Goal: Check status: Check status

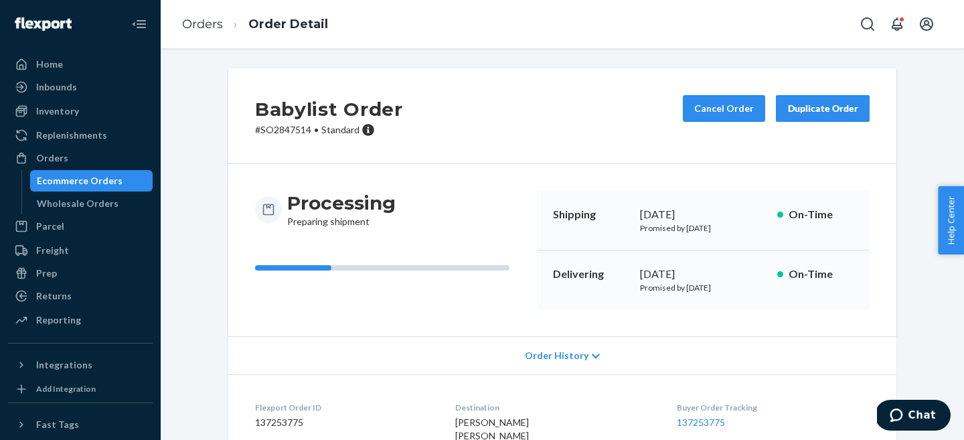
scroll to position [446, 0]
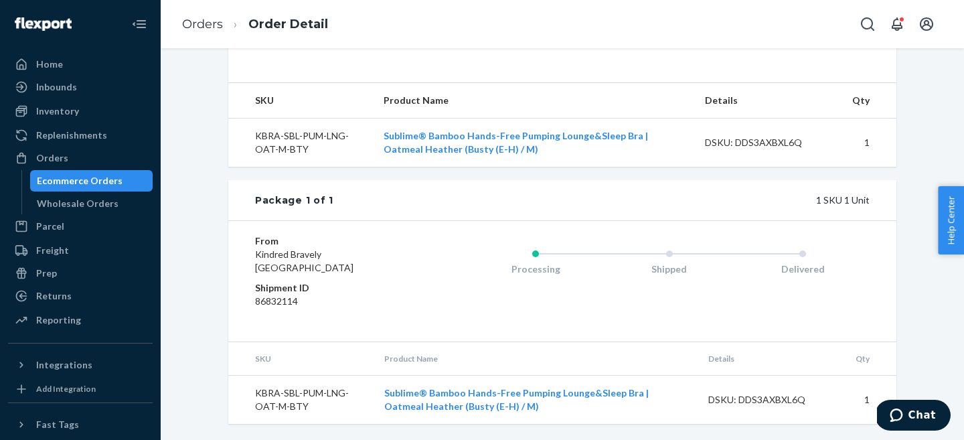
click at [100, 180] on div "Ecommerce Orders" at bounding box center [80, 180] width 86 height 13
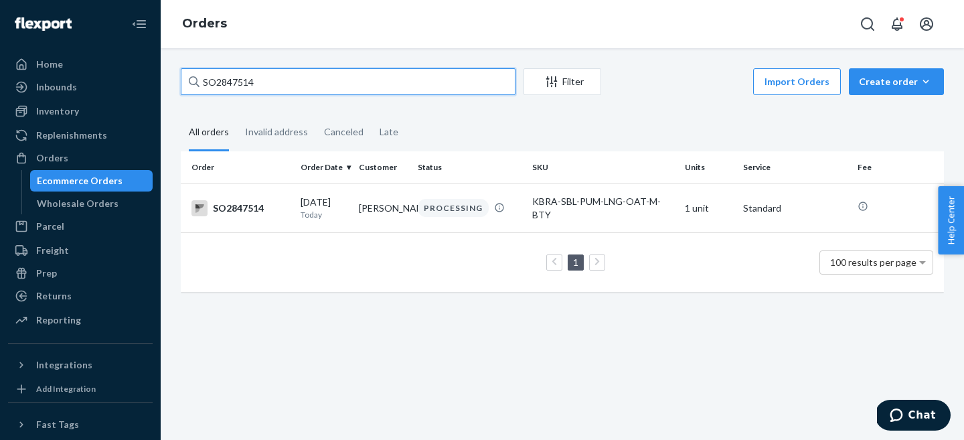
click at [245, 76] on input "SO2847514" at bounding box center [348, 81] width 335 height 27
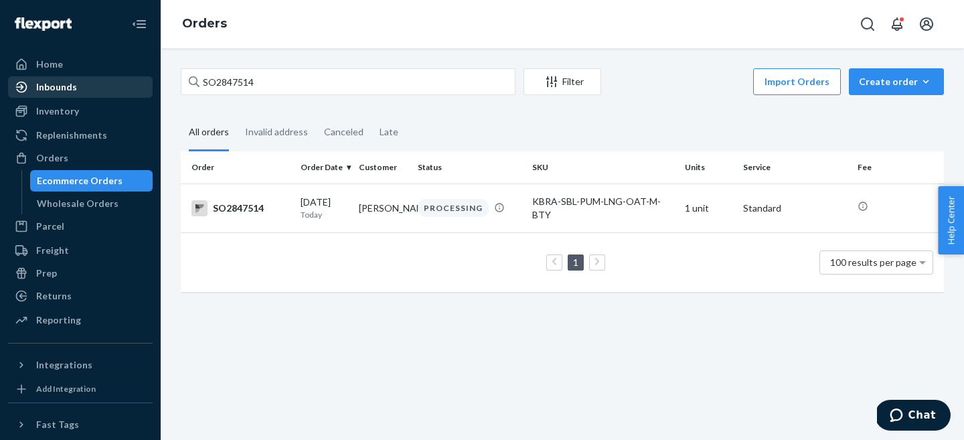
click at [70, 96] on link "Inbounds" at bounding box center [80, 86] width 145 height 21
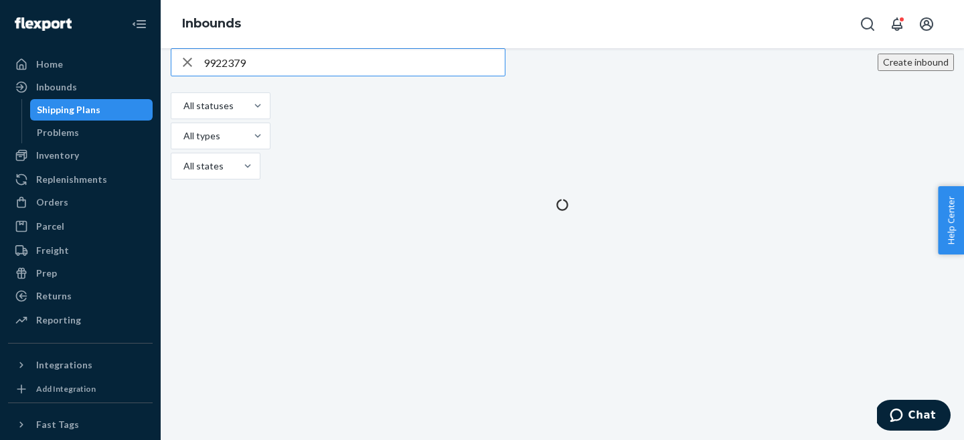
type input "9922379"
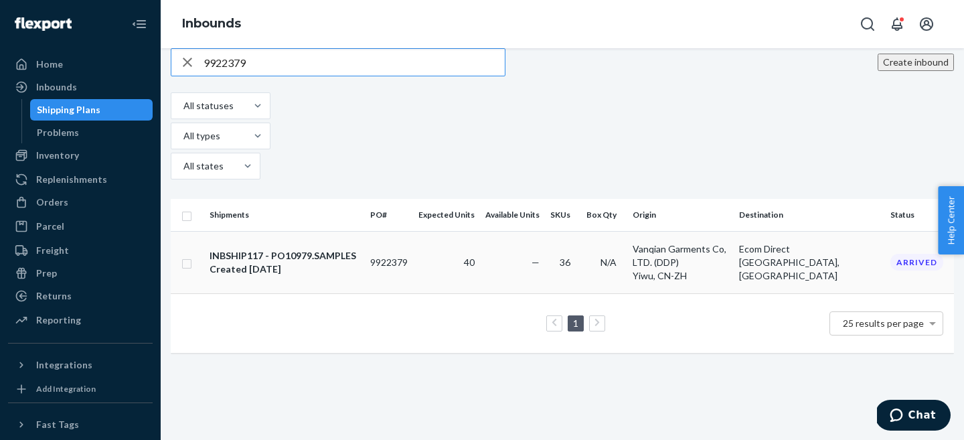
click at [309, 262] on div "Created [DATE]" at bounding box center [283, 268] width 147 height 13
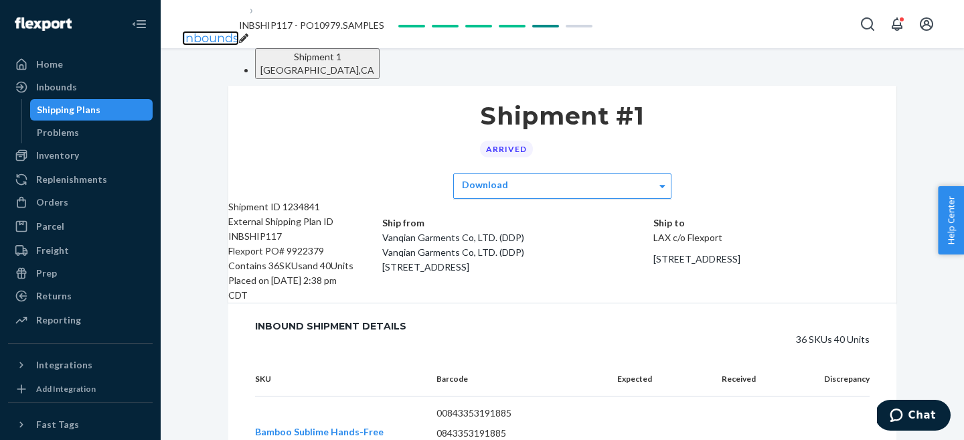
click at [220, 31] on link "Inbounds" at bounding box center [210, 38] width 57 height 15
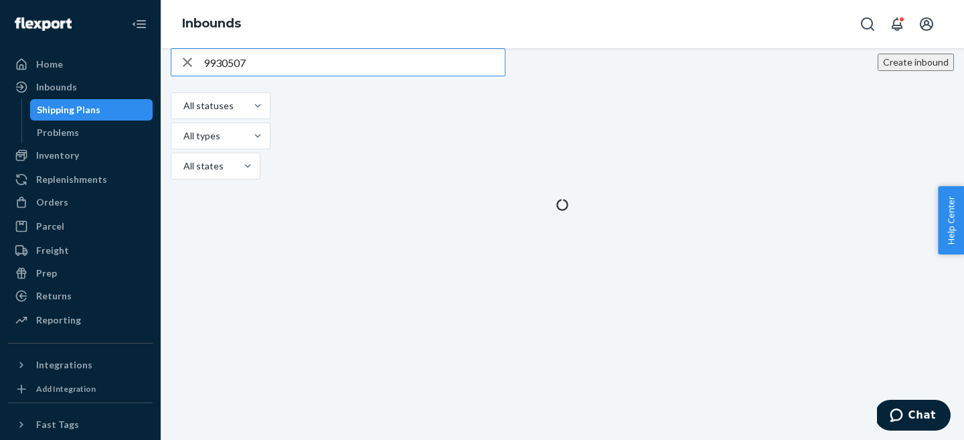
type input "9930507"
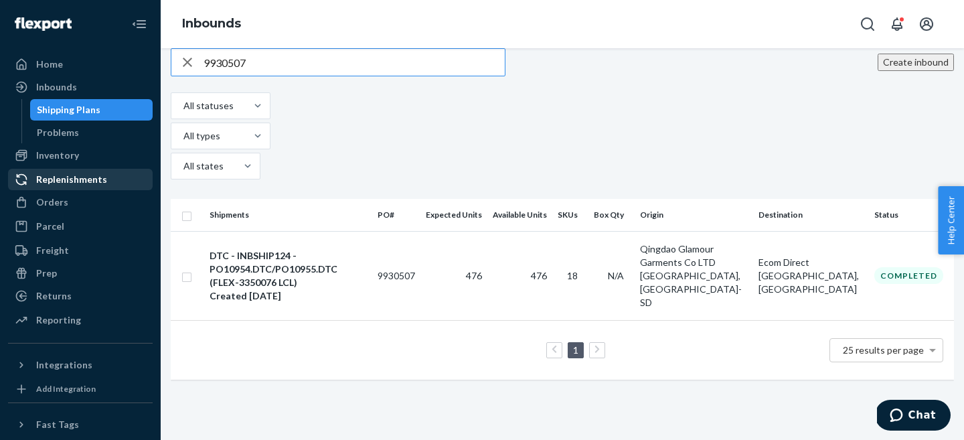
type input "9930507"
click at [313, 249] on div "DTC - INBSHIP124 - PO10954.DTC/PO10955.DTC (FLEX-3350076 LCL)" at bounding box center [288, 269] width 157 height 40
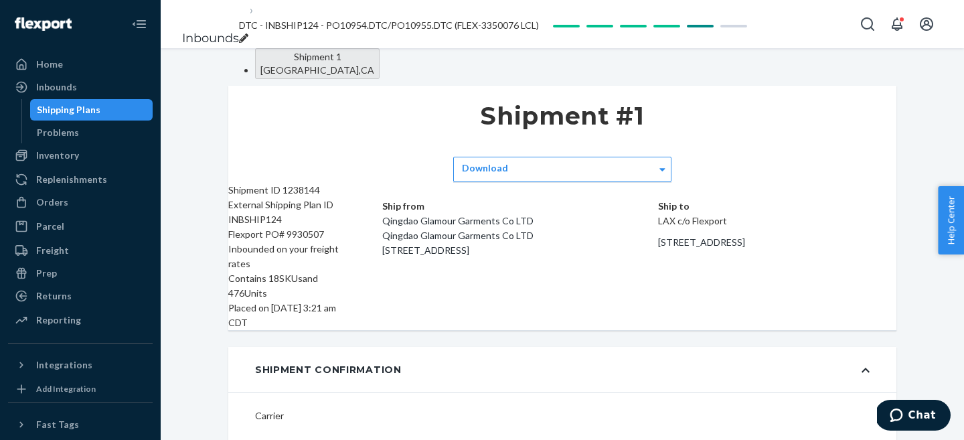
type input "FLEX-3350076"
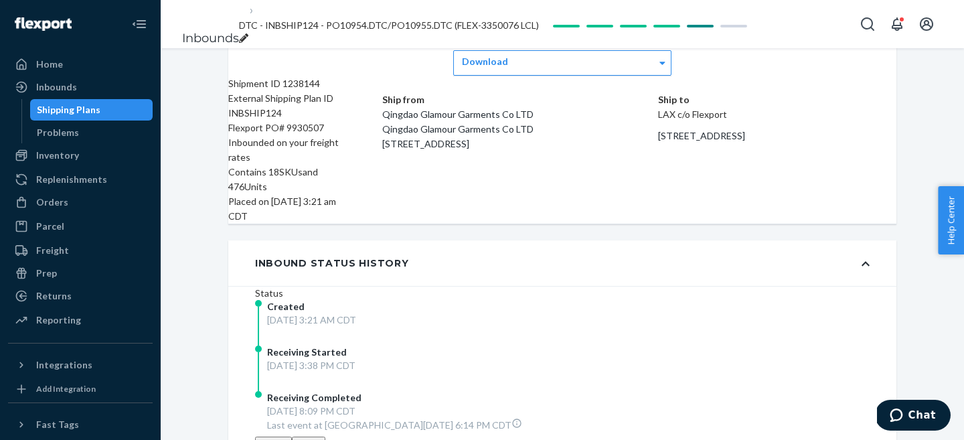
scroll to position [215, 0]
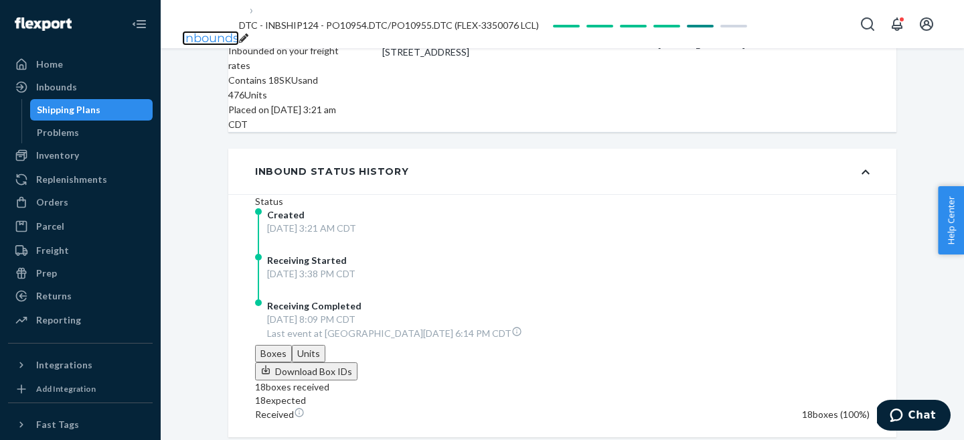
click at [206, 31] on link "Inbounds" at bounding box center [210, 38] width 57 height 15
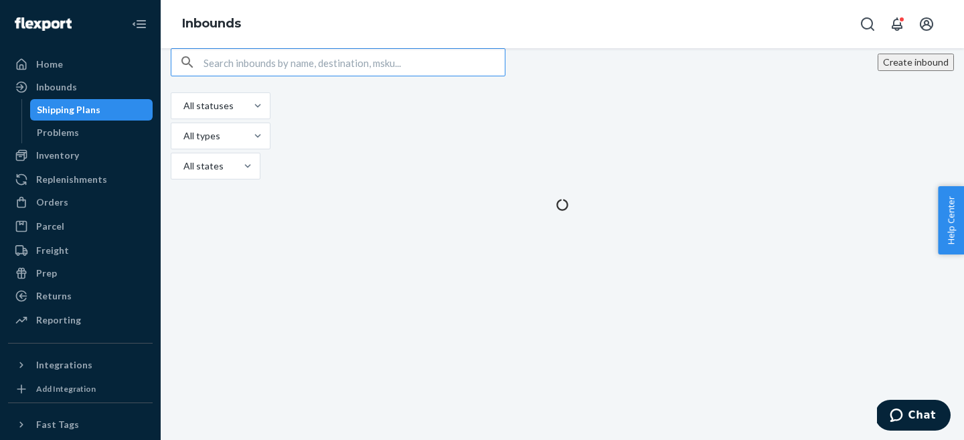
click at [268, 76] on input "text" at bounding box center [353, 62] width 301 height 27
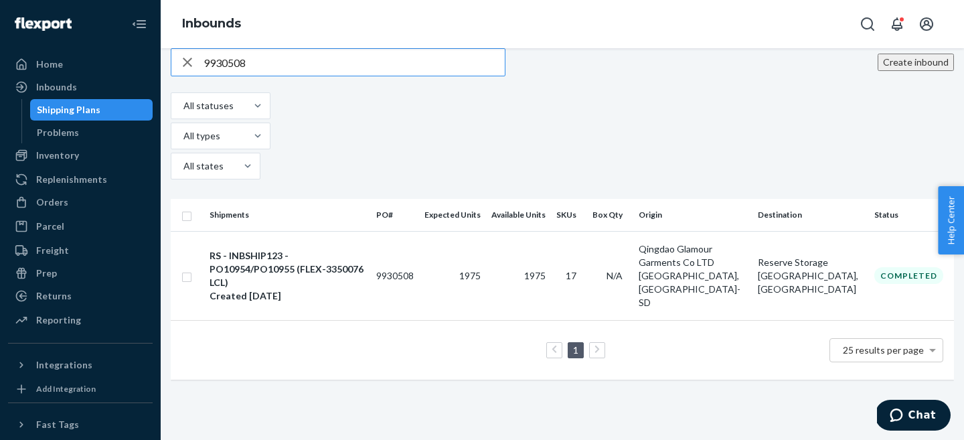
click at [252, 76] on input "9930508" at bounding box center [353, 62] width 301 height 27
paste input "709"
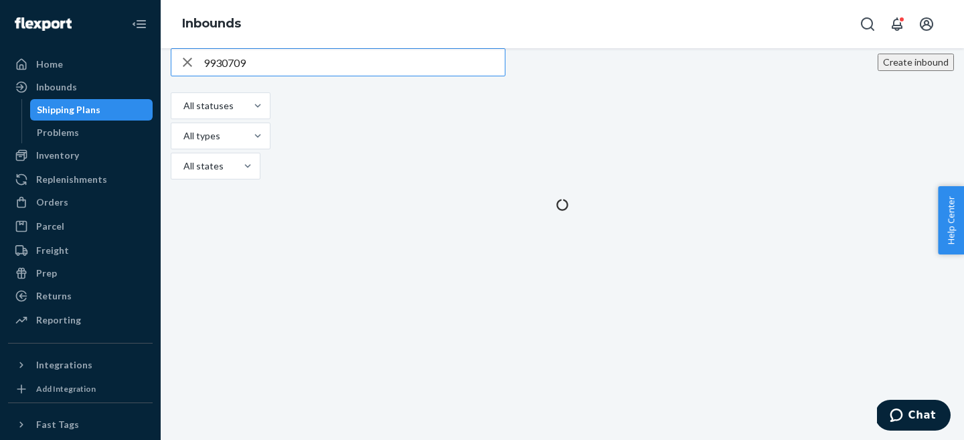
type input "9930709"
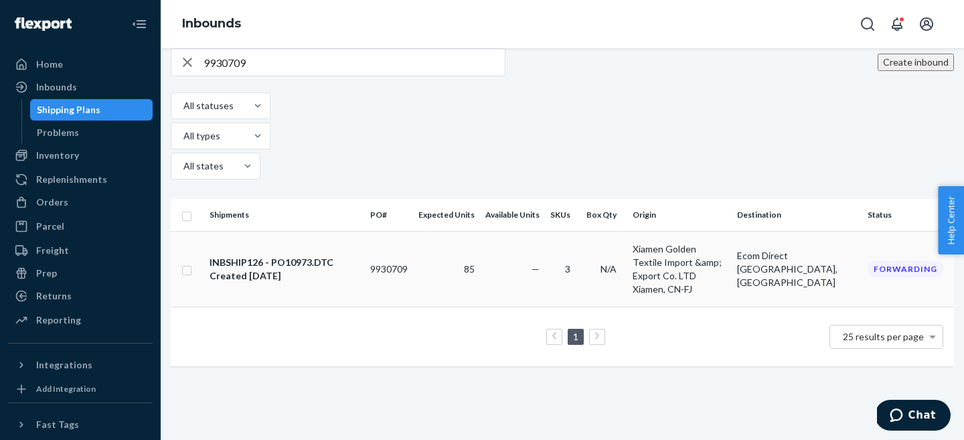
click at [305, 269] on div "Created [DATE]" at bounding box center [272, 275] width 124 height 13
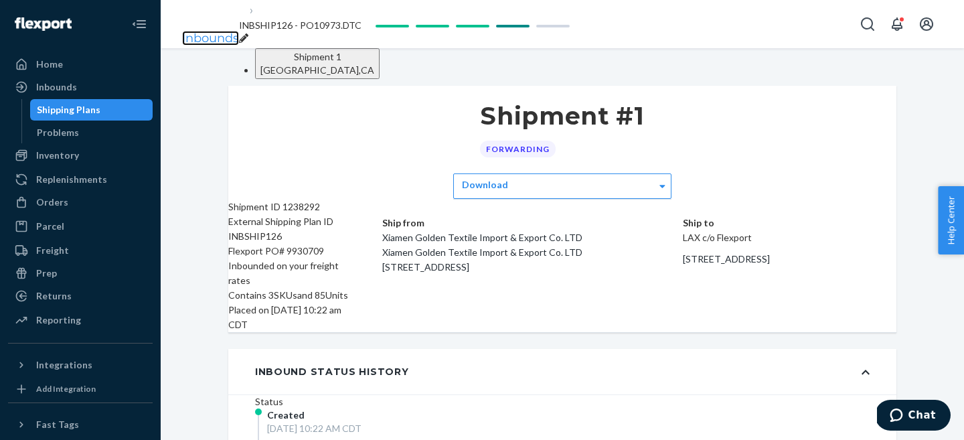
click at [202, 31] on link "Inbounds" at bounding box center [210, 38] width 57 height 15
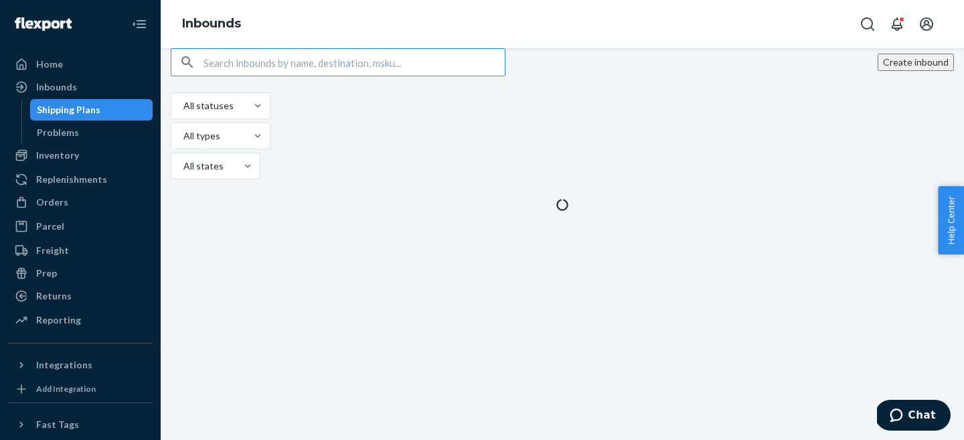
click at [245, 76] on input "text" at bounding box center [353, 62] width 301 height 27
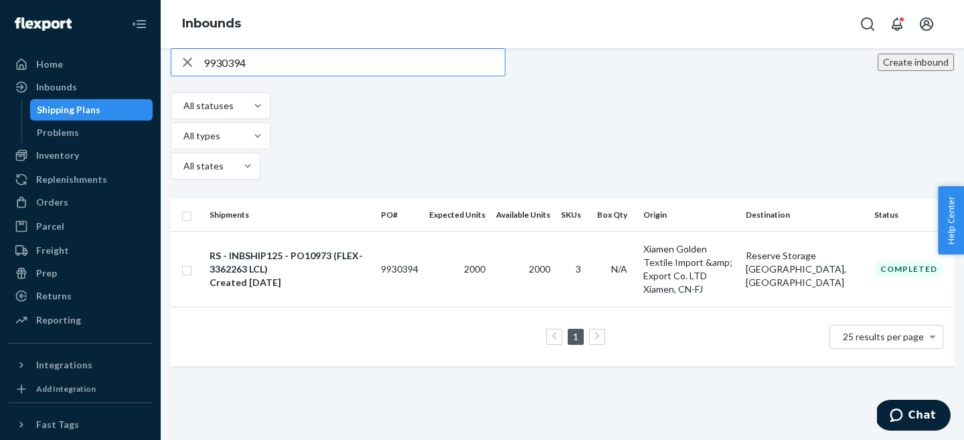
click at [270, 76] on input "9930394" at bounding box center [353, 62] width 301 height 27
paste input "14628"
type input "9914628"
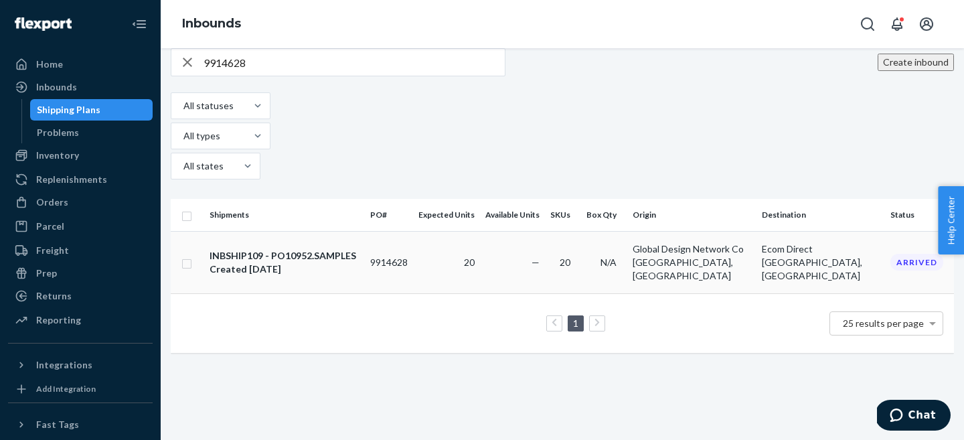
click at [297, 262] on div "Created [DATE]" at bounding box center [283, 268] width 147 height 13
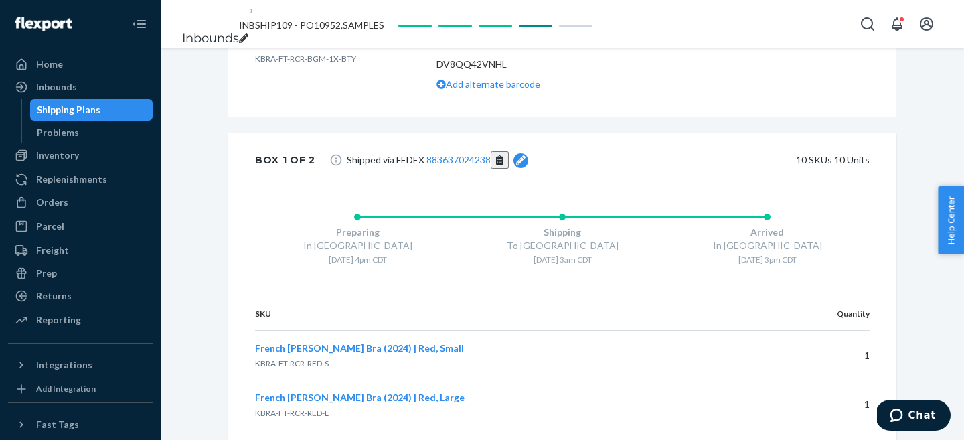
scroll to position [2591, 0]
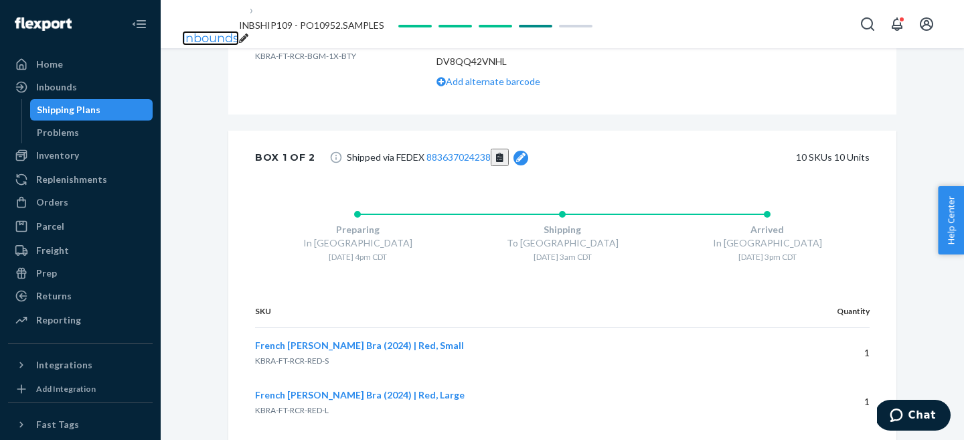
click at [223, 31] on link "Inbounds" at bounding box center [210, 38] width 57 height 15
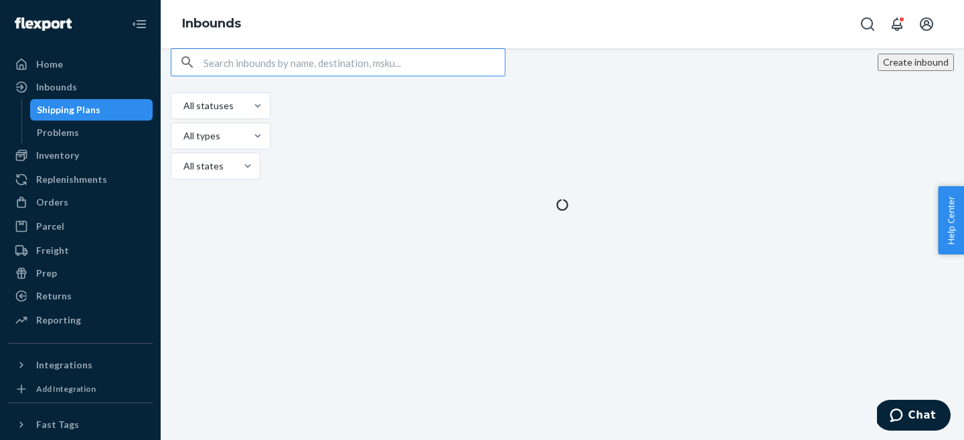
type input "9914628"
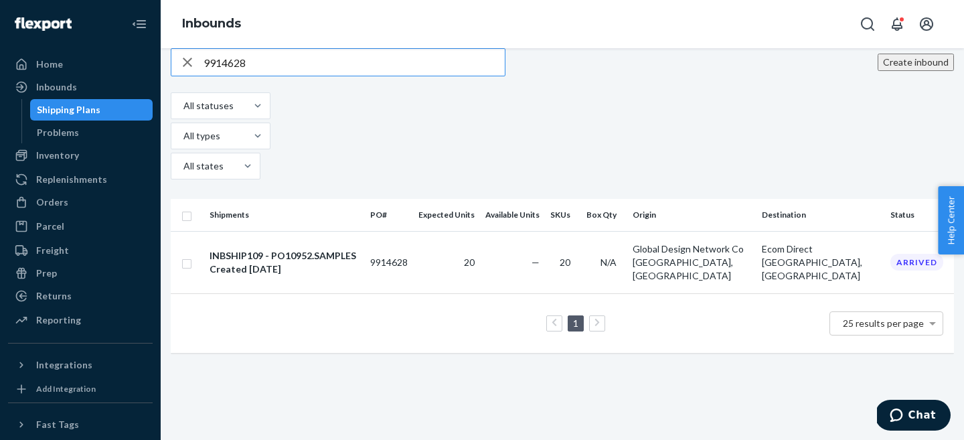
click at [246, 76] on input "9914628" at bounding box center [353, 62] width 301 height 27
paste input "34647"
type input "9934647"
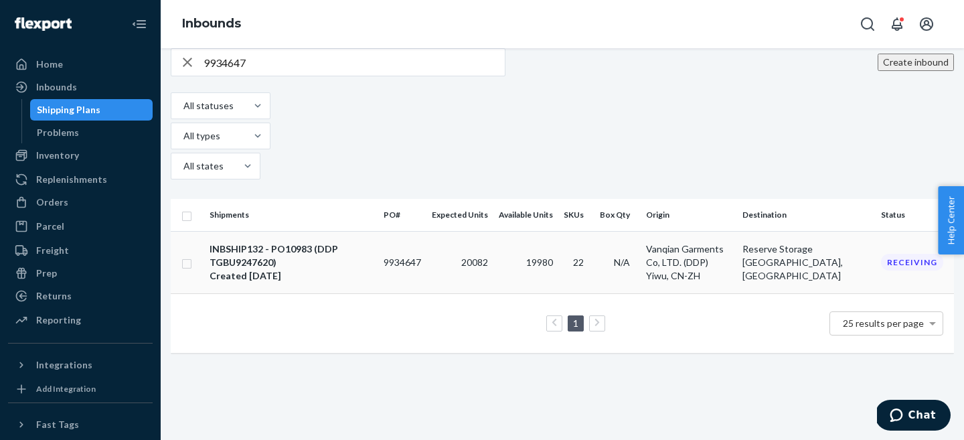
click at [278, 242] on div "INBSHIP132 - PO10983 (DDP TGBU9247620)" at bounding box center [291, 255] width 163 height 27
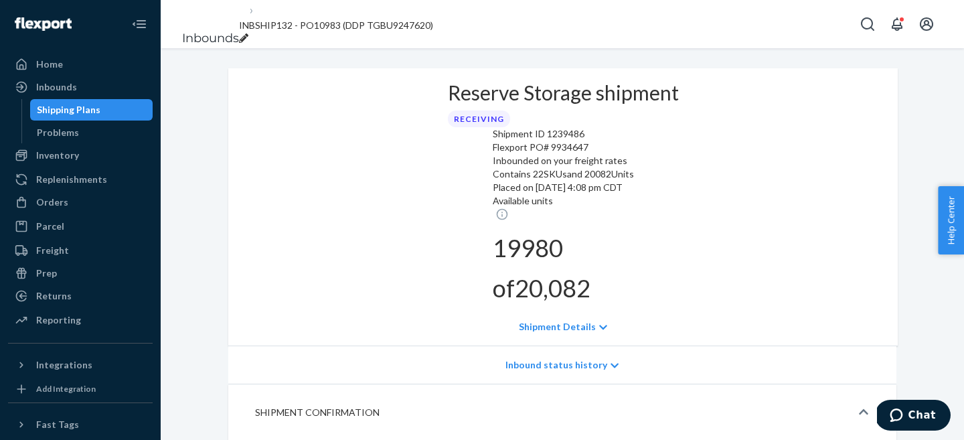
click at [551, 320] on p "Shipment Details" at bounding box center [557, 326] width 77 height 13
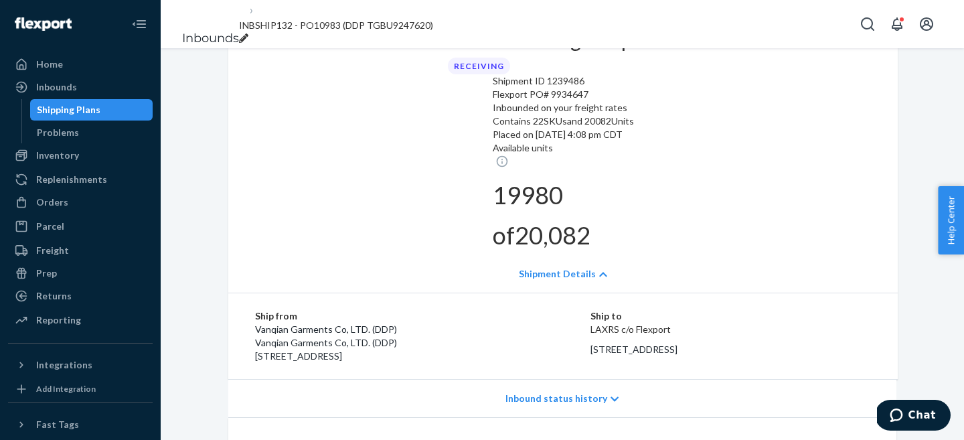
scroll to position [323, 0]
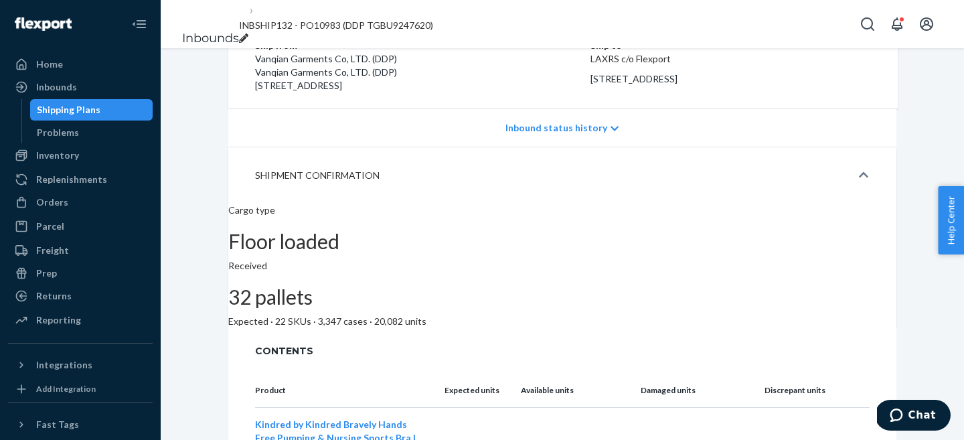
click at [561, 110] on div "Inbound status history" at bounding box center [562, 128] width 668 height 38
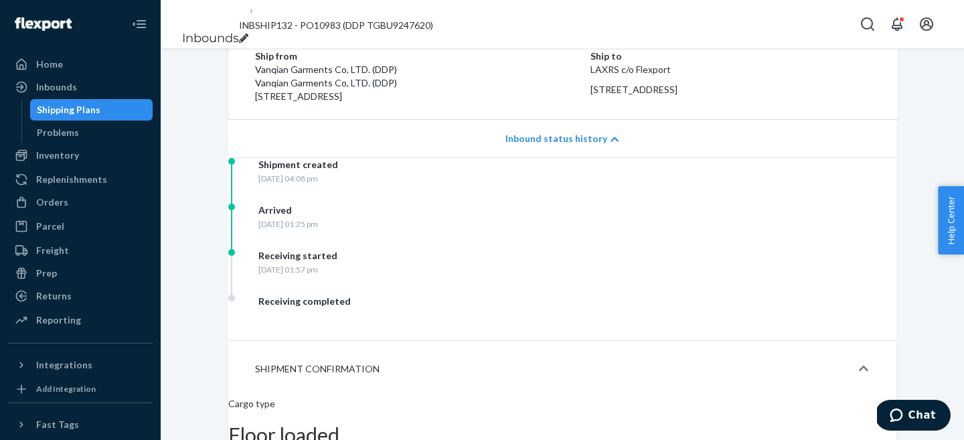
scroll to position [0, 0]
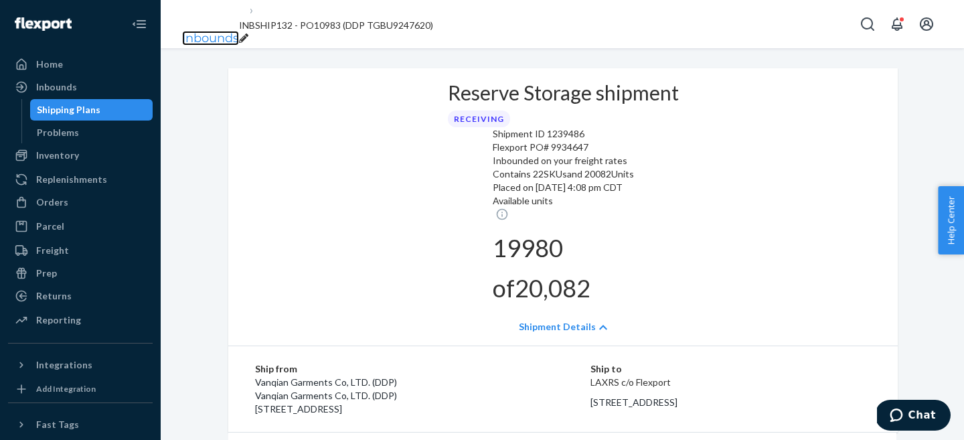
click at [200, 31] on link "Inbounds" at bounding box center [210, 38] width 57 height 15
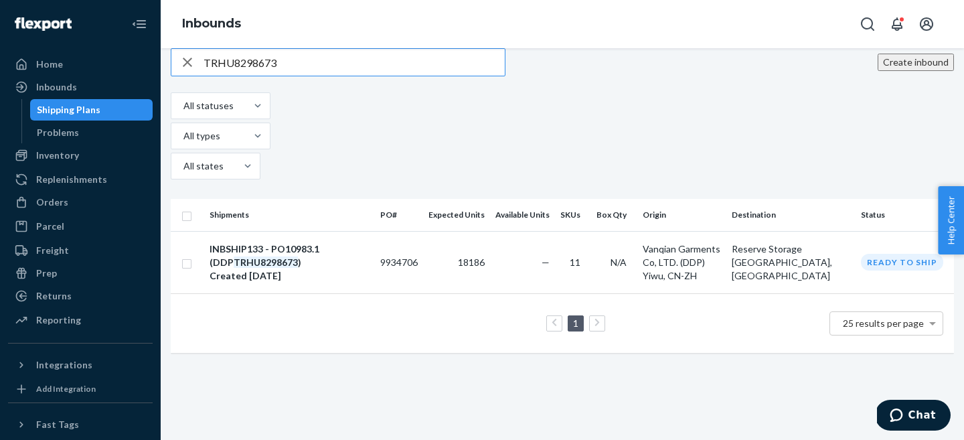
click at [267, 76] on input "TRHU8298673" at bounding box center [353, 62] width 301 height 27
paste input "9931087"
type input "9931087"
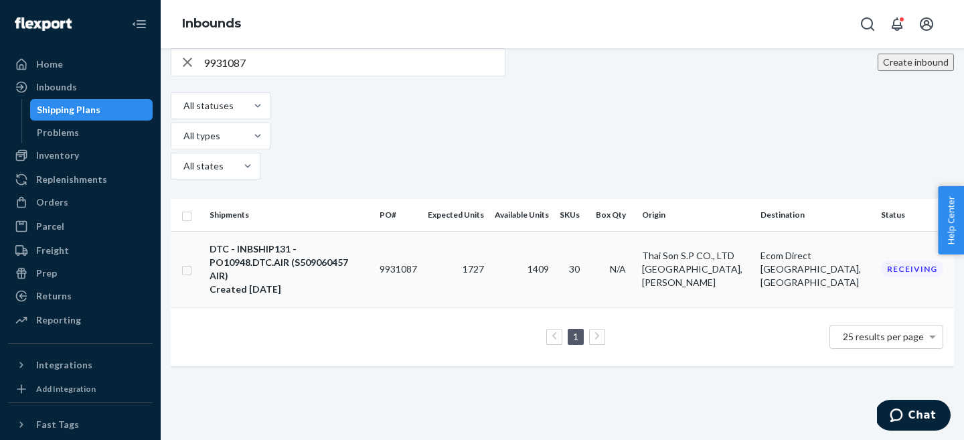
click at [301, 242] on div "DTC - INBSHIP131 - PO10948.DTC.AIR (S509060457 AIR)" at bounding box center [289, 262] width 159 height 40
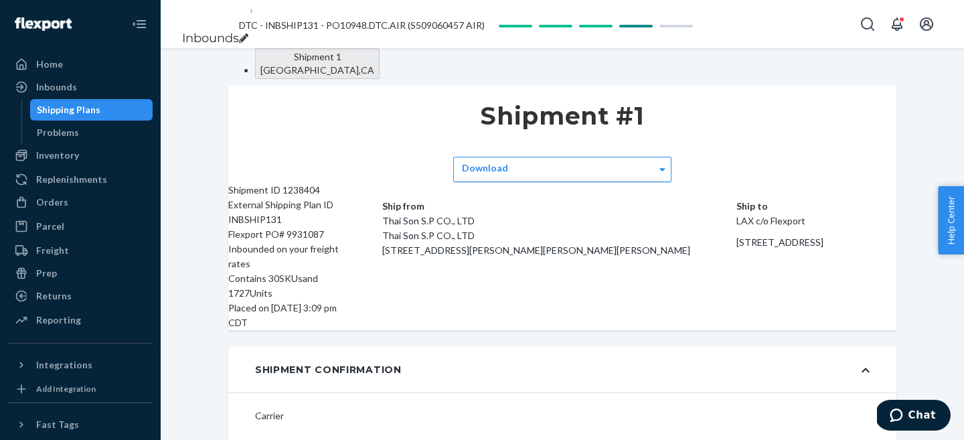
type input "S509060457"
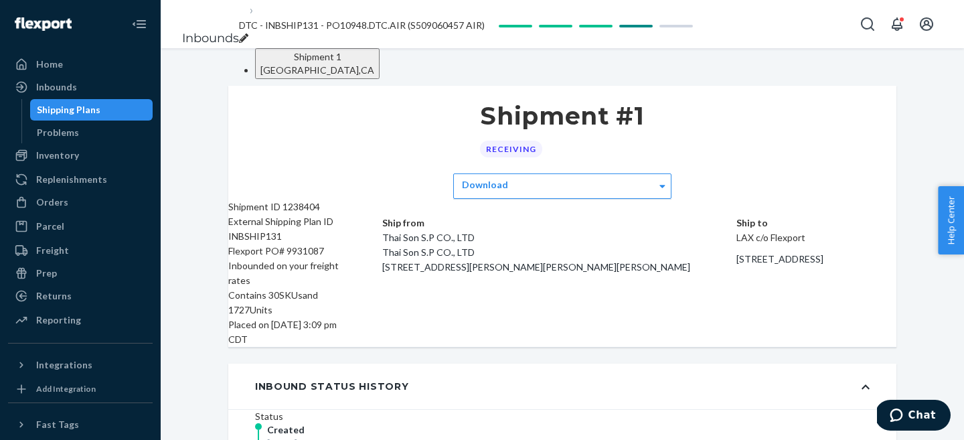
click at [348, 244] on div "External Shipping Plan ID INBSHIP131" at bounding box center [291, 228] width 127 height 29
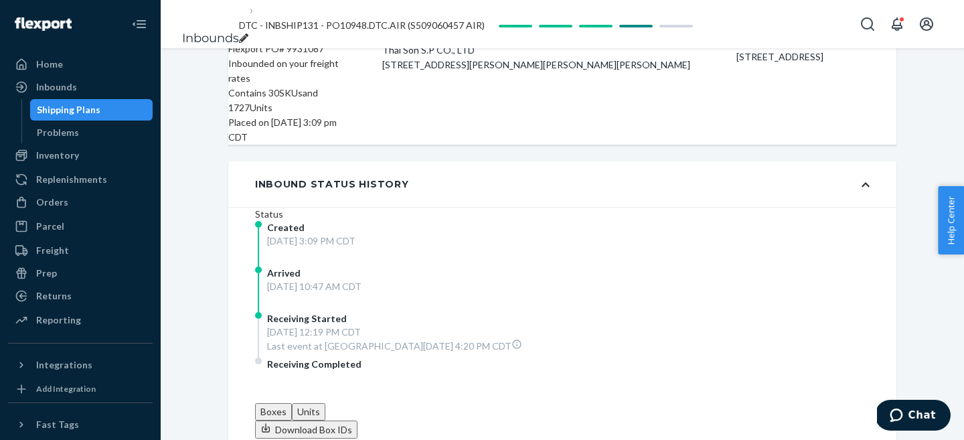
scroll to position [204, 0]
click at [212, 31] on link "Inbounds" at bounding box center [210, 38] width 57 height 15
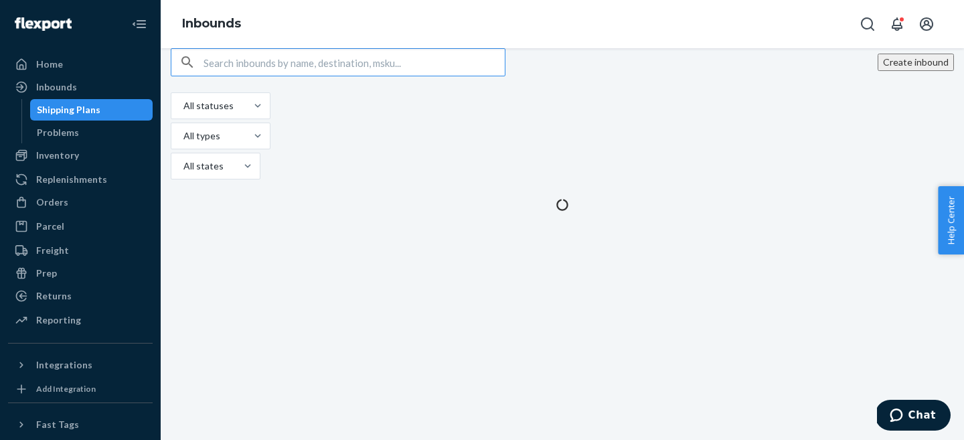
click at [241, 76] on input "text" at bounding box center [353, 62] width 301 height 27
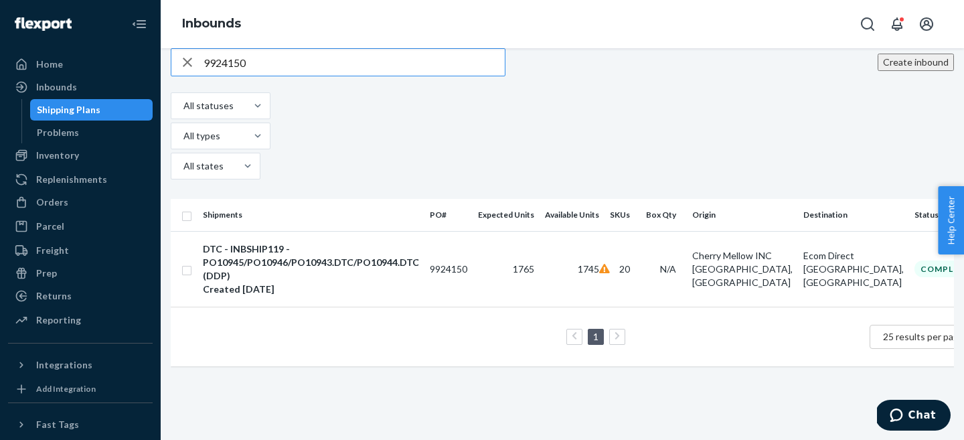
click at [241, 76] on input "9924150" at bounding box center [353, 62] width 301 height 27
paste input "2896"
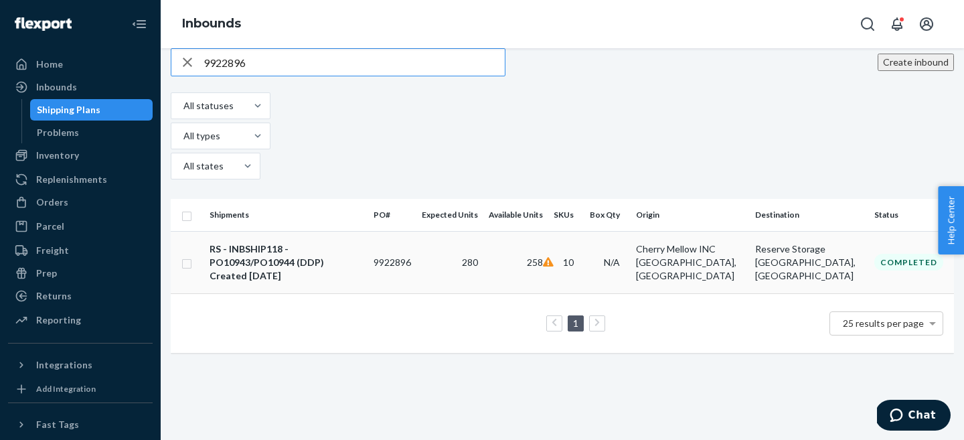
type input "9922896"
click at [298, 269] on div "Created [DATE]" at bounding box center [286, 275] width 153 height 13
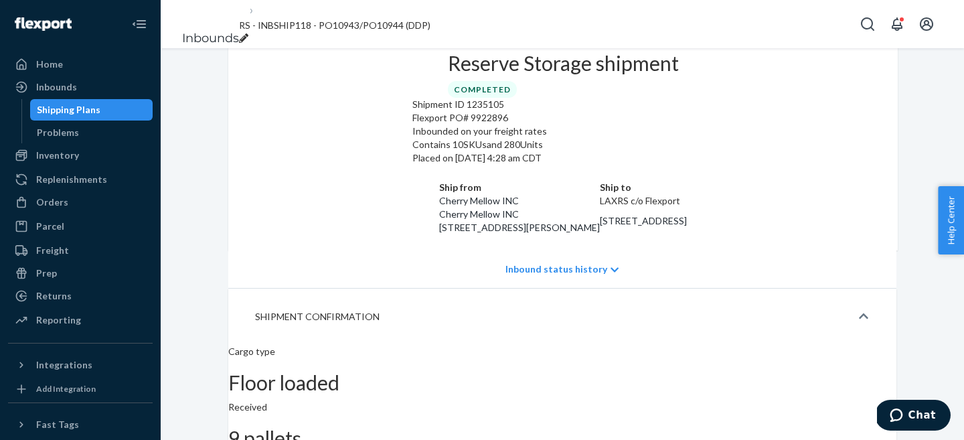
scroll to position [61, 0]
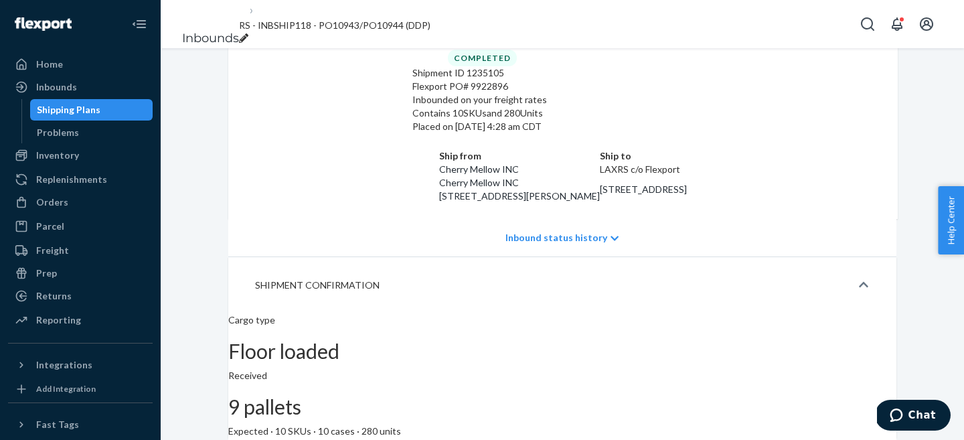
click at [584, 245] on div "Inbound status history" at bounding box center [562, 238] width 668 height 38
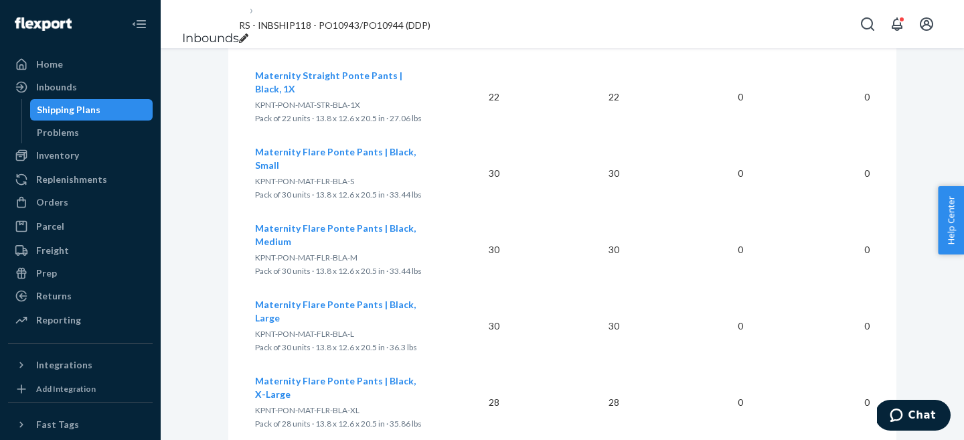
scroll to position [0, 0]
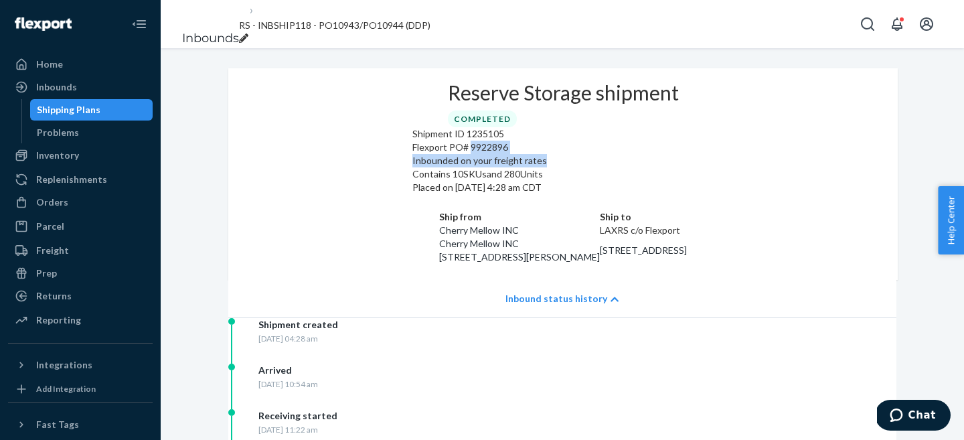
drag, startPoint x: 319, startPoint y: 204, endPoint x: 400, endPoint y: 226, distance: 83.9
click at [412, 194] on div "Shipment ID 1235105 Flexport PO# 9922896 Inbounded on your freight rates Contai…" at bounding box center [562, 160] width 301 height 67
copy div "9922896 Inbounded on your freight rates"
click at [412, 141] on div "Shipment ID 1235105" at bounding box center [562, 133] width 301 height 13
drag, startPoint x: 321, startPoint y: 207, endPoint x: 423, endPoint y: 210, distance: 102.4
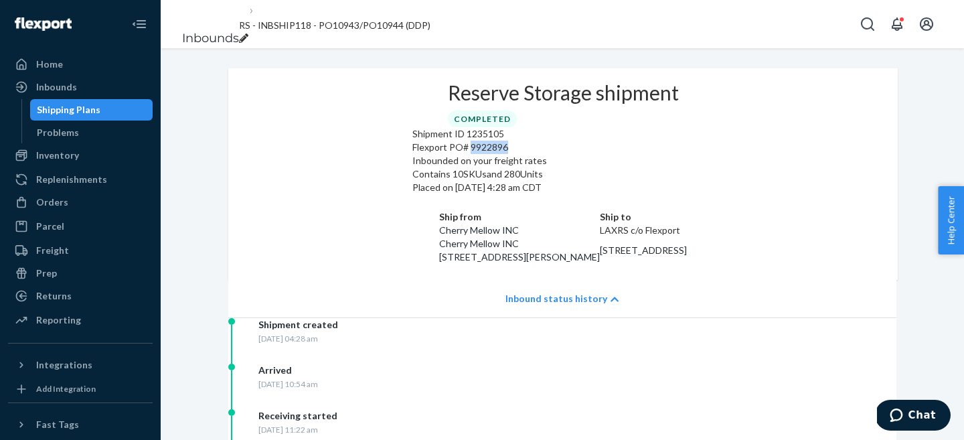
click at [422, 154] on div "Flexport PO# 9922896" at bounding box center [562, 147] width 301 height 13
copy div "9922896"
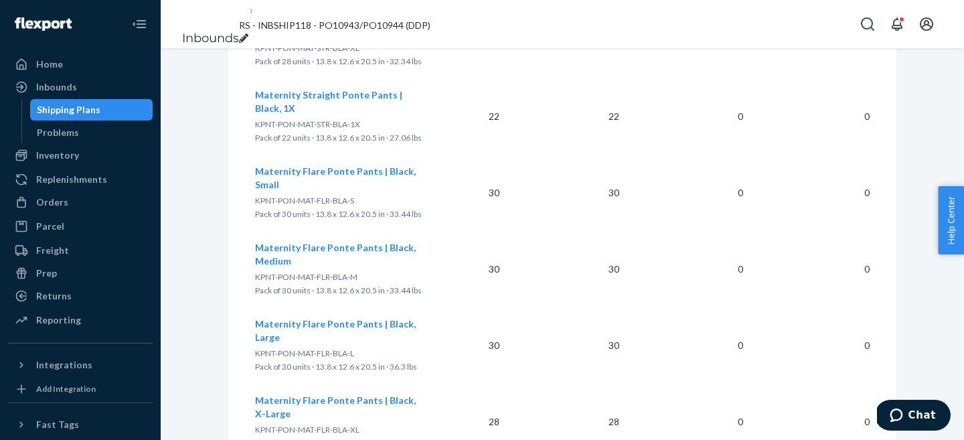
scroll to position [1007, 0]
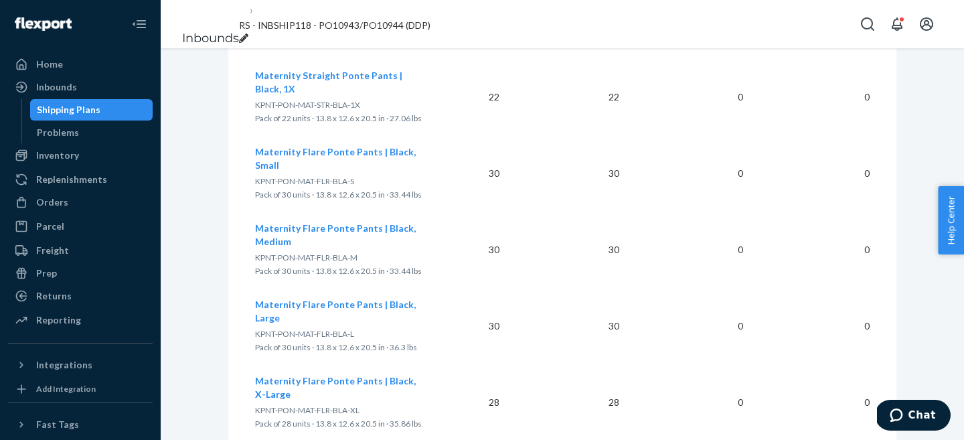
copy span "KPNT-PON-MAT-FLR-BLA-1X"
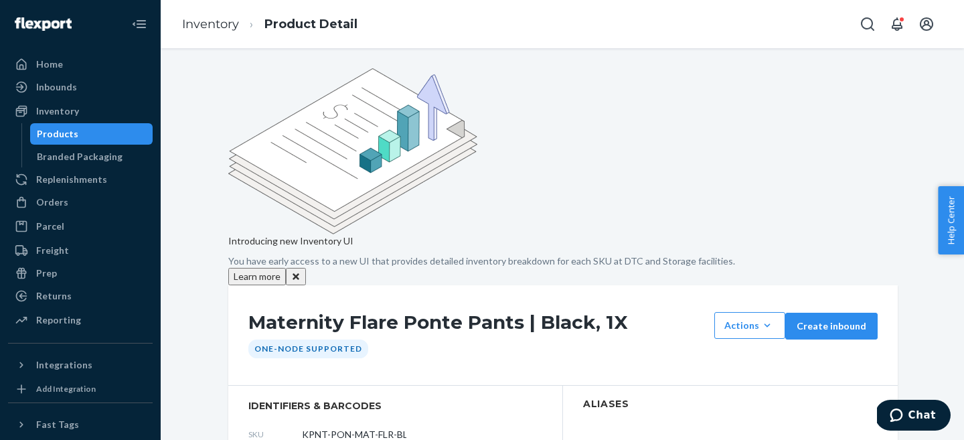
copy span "DZVVGKAPMXV"
click at [207, 26] on link "Inventory" at bounding box center [210, 24] width 57 height 15
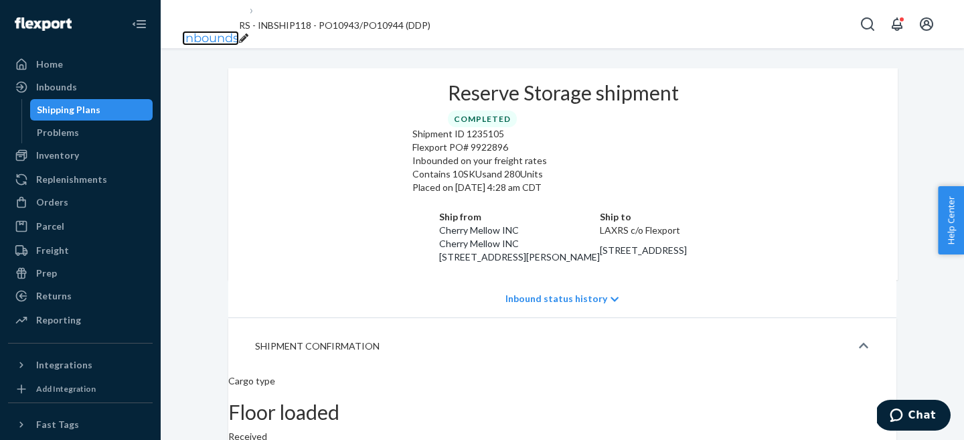
click at [193, 31] on link "Inbounds" at bounding box center [210, 38] width 57 height 15
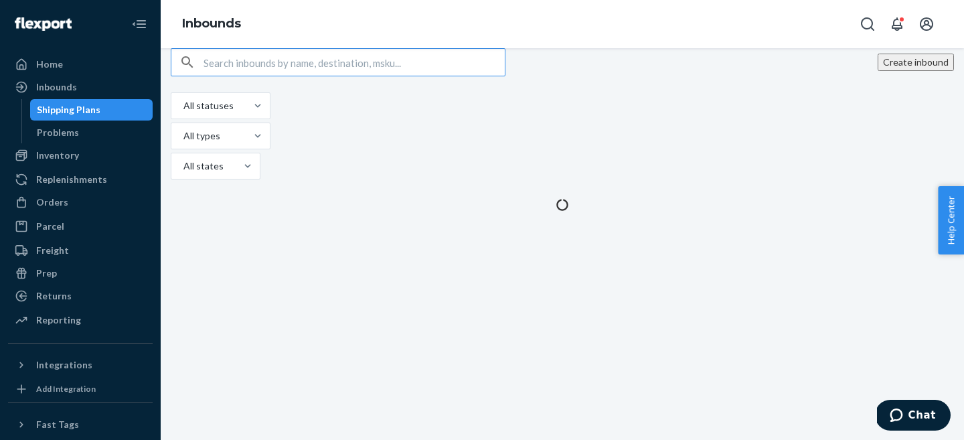
type input "9924150"
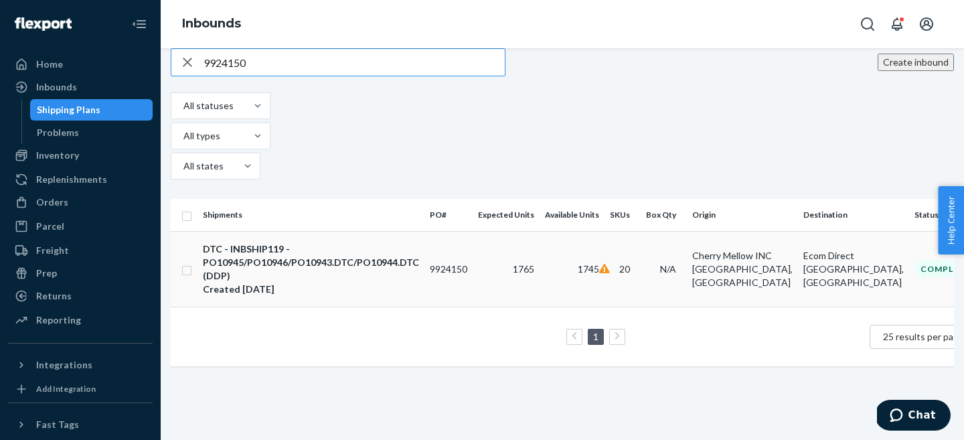
type input "9924150"
click at [307, 242] on div "DTC - INBSHIP119 - PO10945/PO10946/PO10943.DTC/PO10944.DTC (DDP)" at bounding box center [311, 262] width 216 height 40
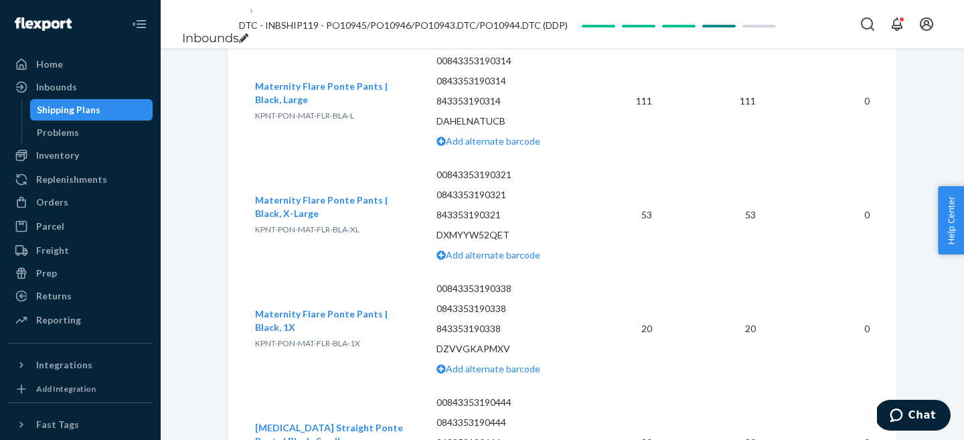
scroll to position [3519, 0]
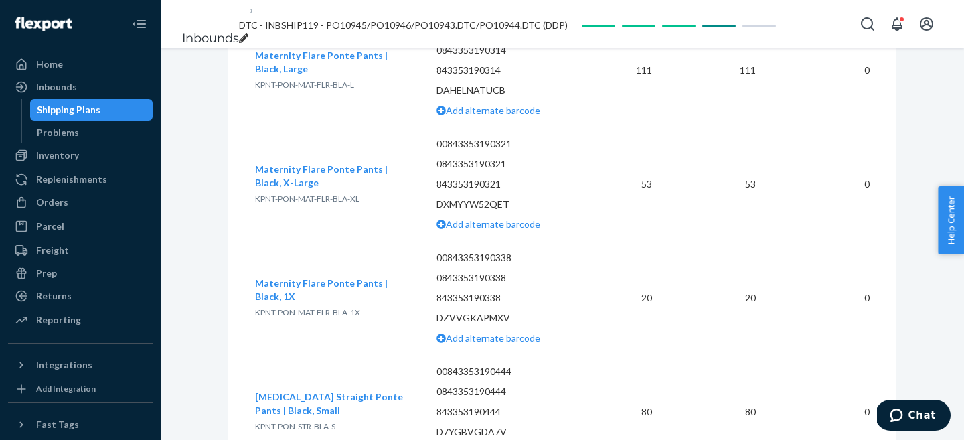
copy span "KPNT-PON-STR-BLA-M"
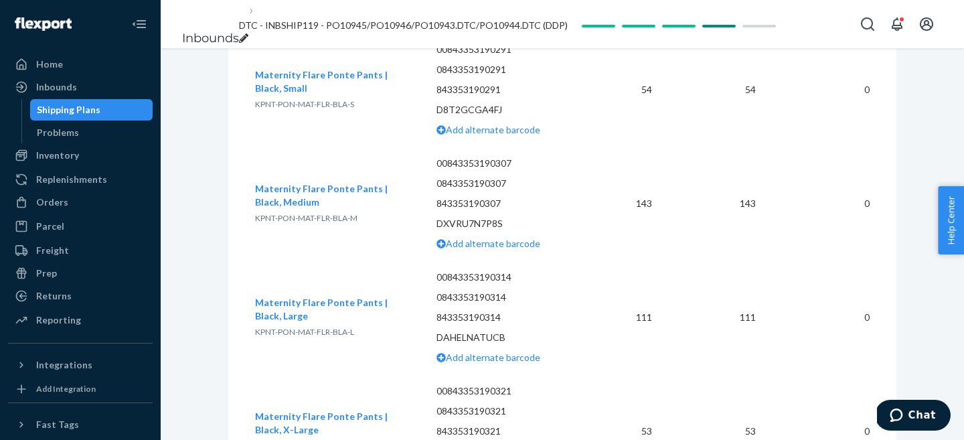
scroll to position [3306, 0]
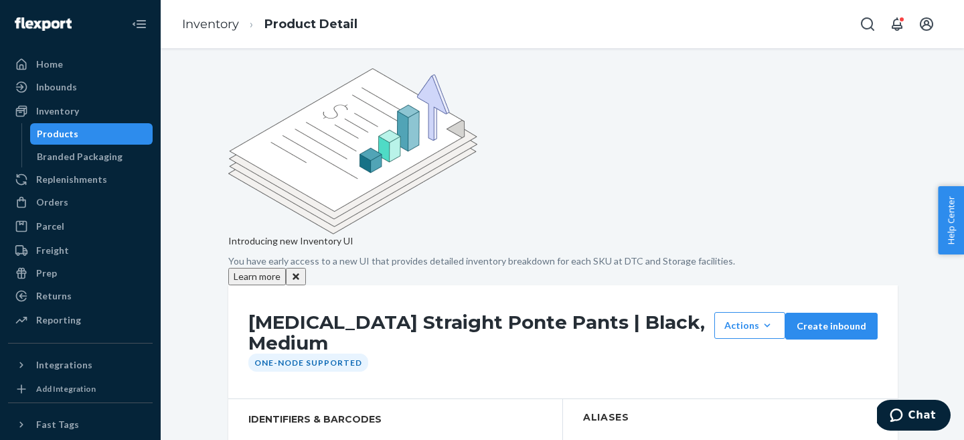
copy span "DA37A4SVYD3"
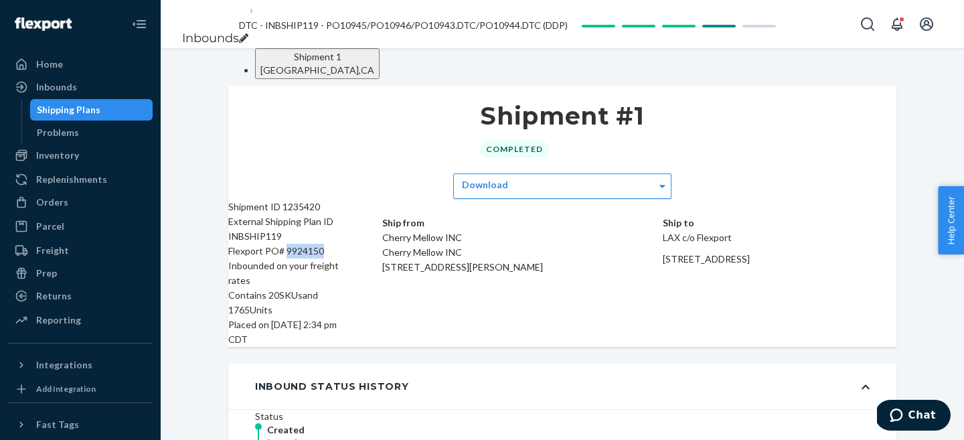
drag, startPoint x: 314, startPoint y: 269, endPoint x: 356, endPoint y: 270, distance: 42.2
click at [355, 258] on div "Flexport PO# 9924150" at bounding box center [291, 251] width 127 height 15
copy div "9924150"
